Goal: Task Accomplishment & Management: Use online tool/utility

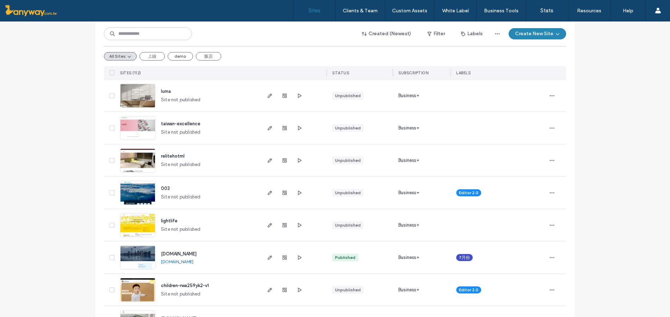
scroll to position [235, 0]
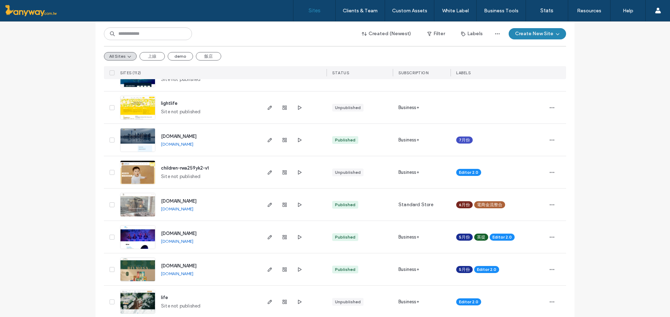
click at [133, 178] on img at bounding box center [138, 185] width 35 height 48
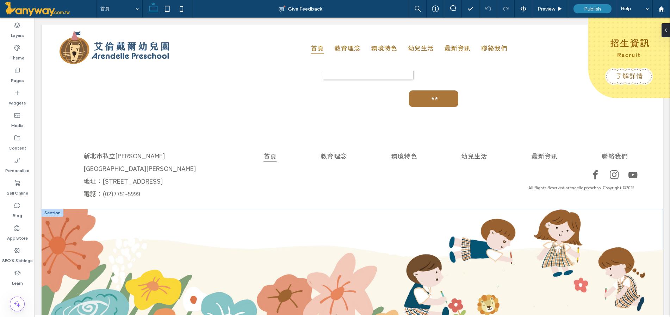
scroll to position [2236, 0]
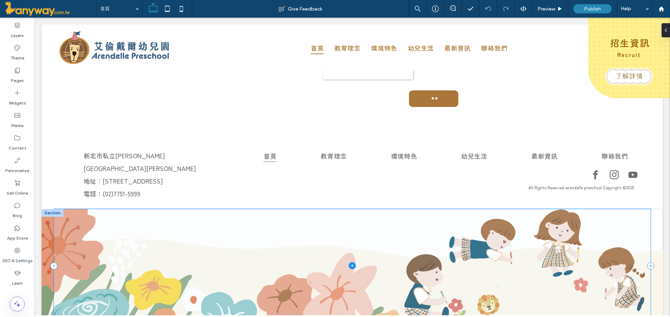
click at [274, 290] on span at bounding box center [352, 265] width 597 height 113
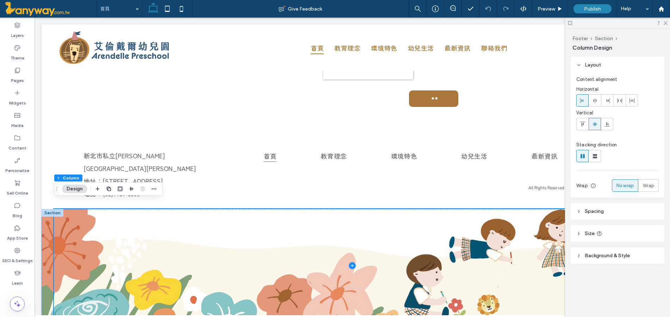
click at [609, 236] on header "Size" at bounding box center [618, 234] width 94 height 17
click at [666, 23] on use at bounding box center [666, 23] width 4 height 4
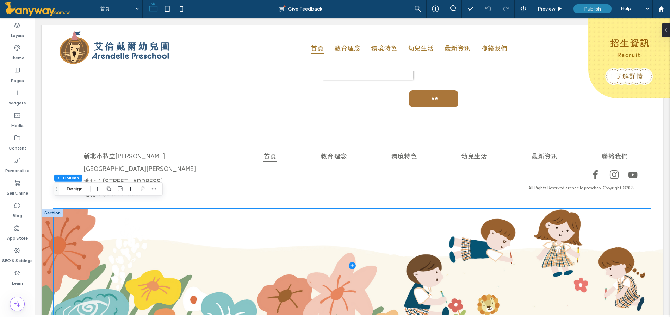
click at [647, 303] on div at bounding box center [353, 265] width 622 height 113
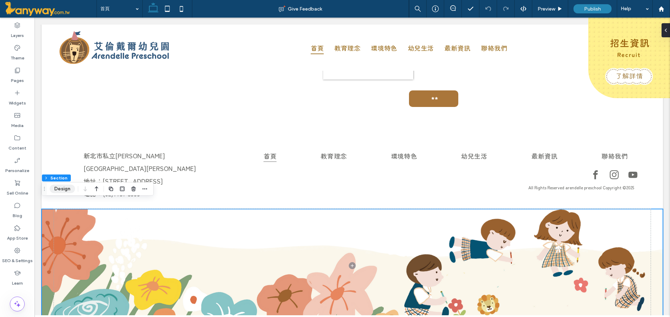
click at [72, 189] on button "Design" at bounding box center [62, 189] width 25 height 8
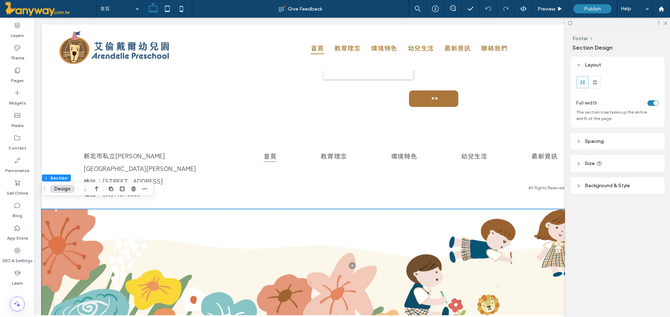
click at [605, 161] on header "Size" at bounding box center [618, 163] width 94 height 17
type input "***"
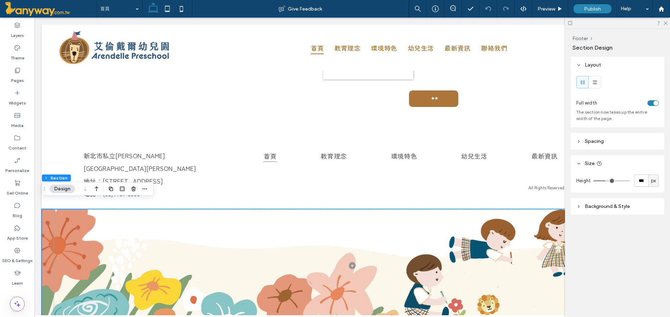
type input "***"
click at [610, 181] on input "range" at bounding box center [612, 181] width 36 height 1
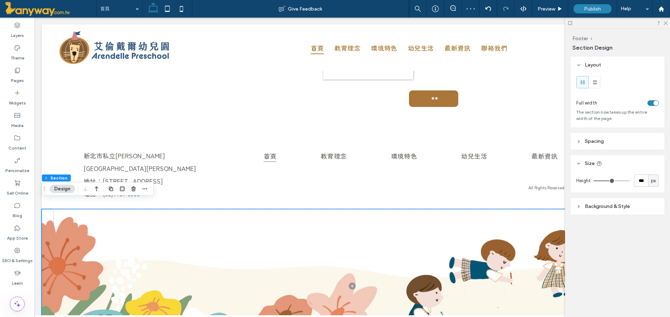
click at [668, 23] on div at bounding box center [617, 23] width 105 height 11
click at [553, 5] on div "Preview" at bounding box center [550, 9] width 36 height 18
click at [545, 8] on span "Preview" at bounding box center [547, 9] width 18 height 6
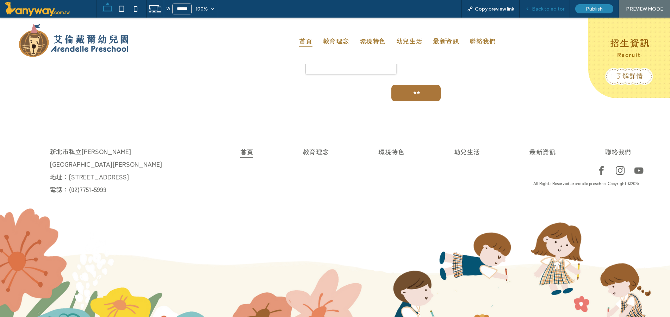
scroll to position [2239, 0]
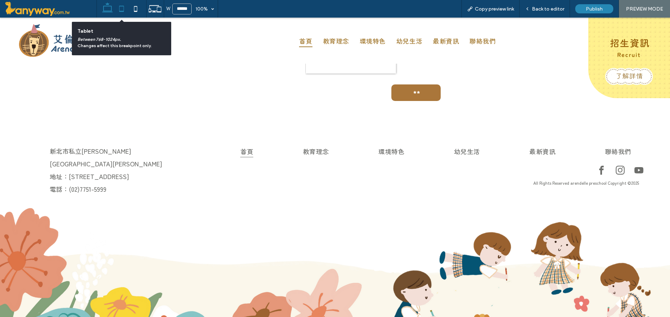
click at [124, 10] on use at bounding box center [121, 9] width 5 height 6
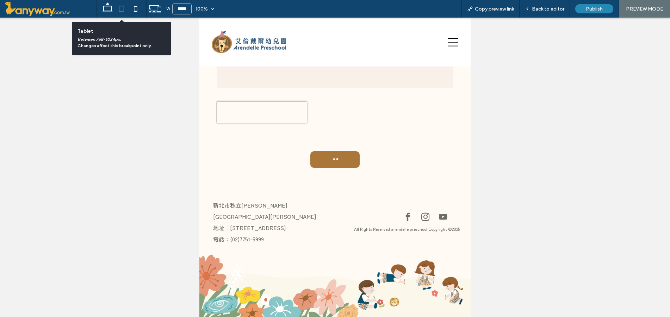
scroll to position [2201, 0]
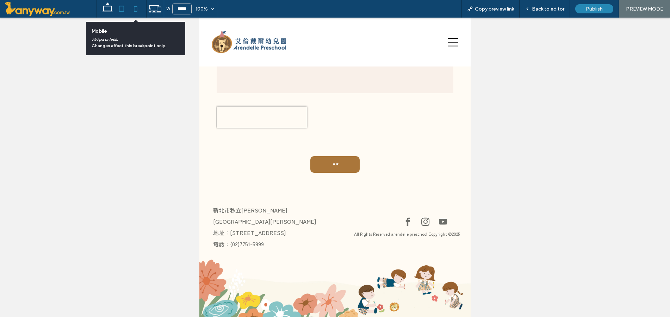
click at [138, 8] on icon at bounding box center [136, 9] width 14 height 14
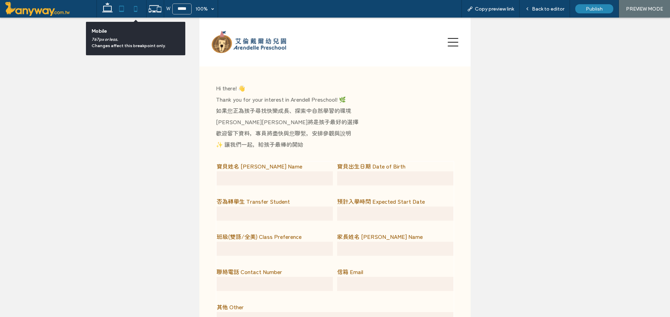
type input "*****"
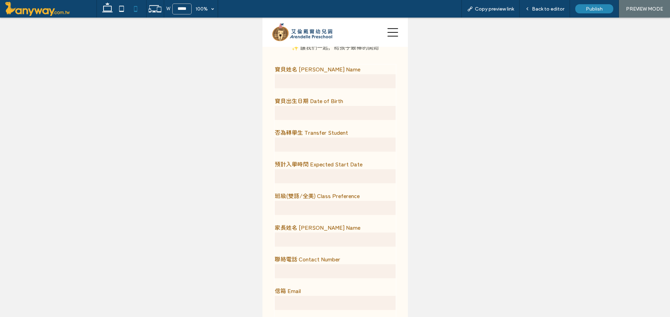
scroll to position [2104, 0]
